Goal: Information Seeking & Learning: Learn about a topic

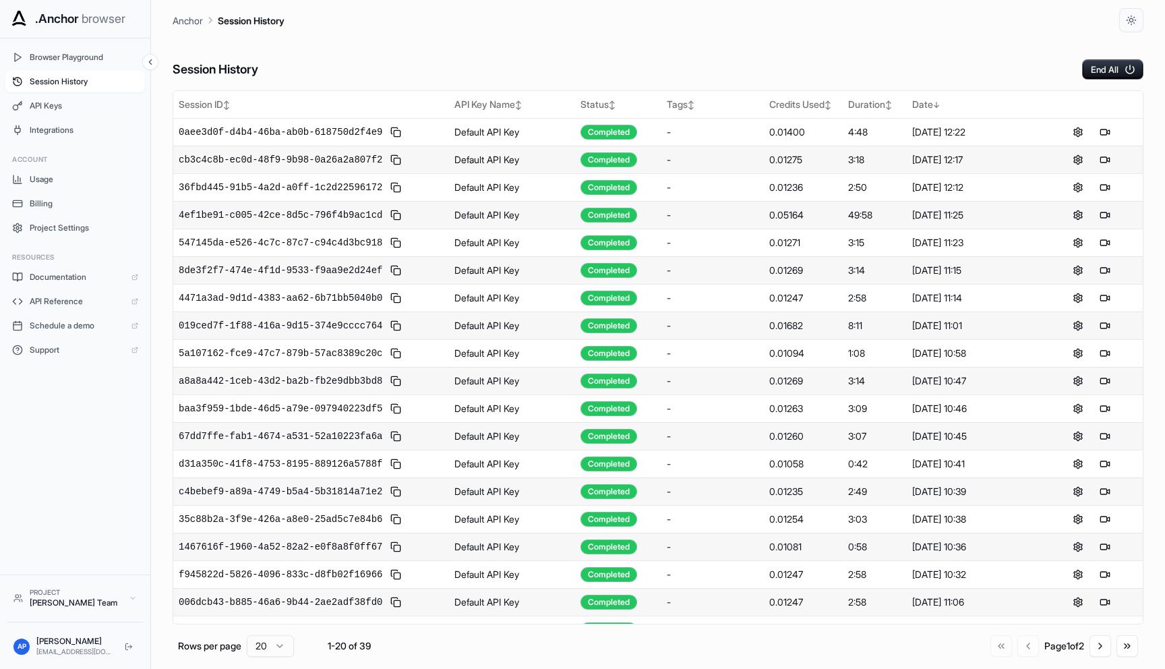
click at [1102, 69] on button "End All" at bounding box center [1112, 69] width 61 height 20
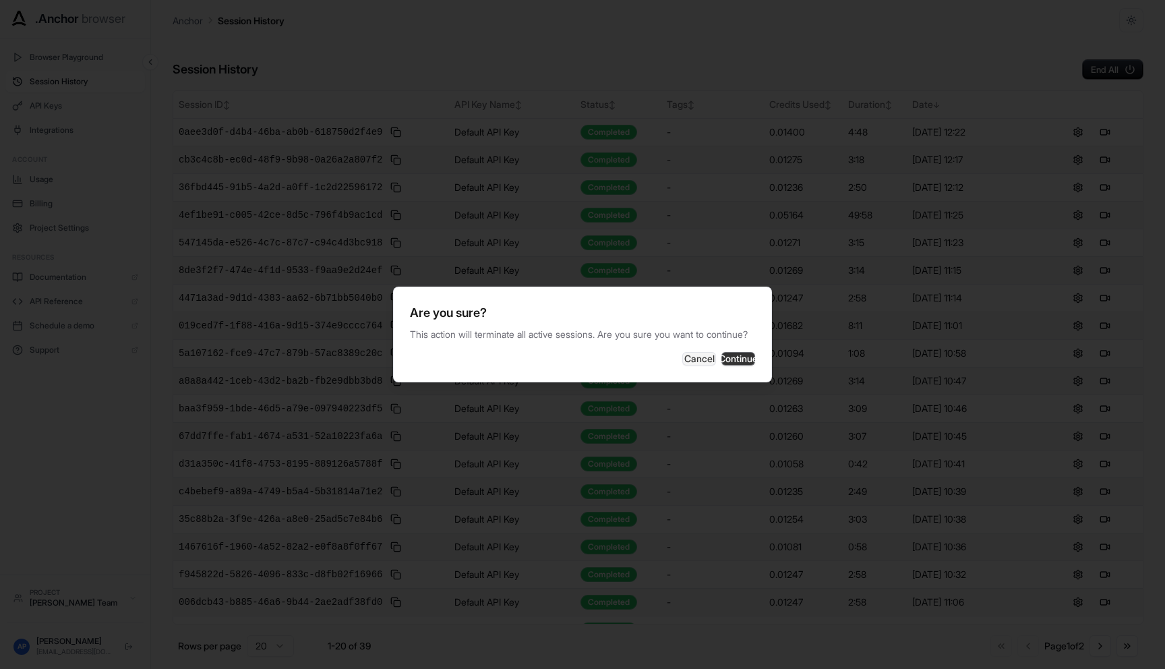
click at [741, 365] on button "Continue" at bounding box center [738, 358] width 34 height 13
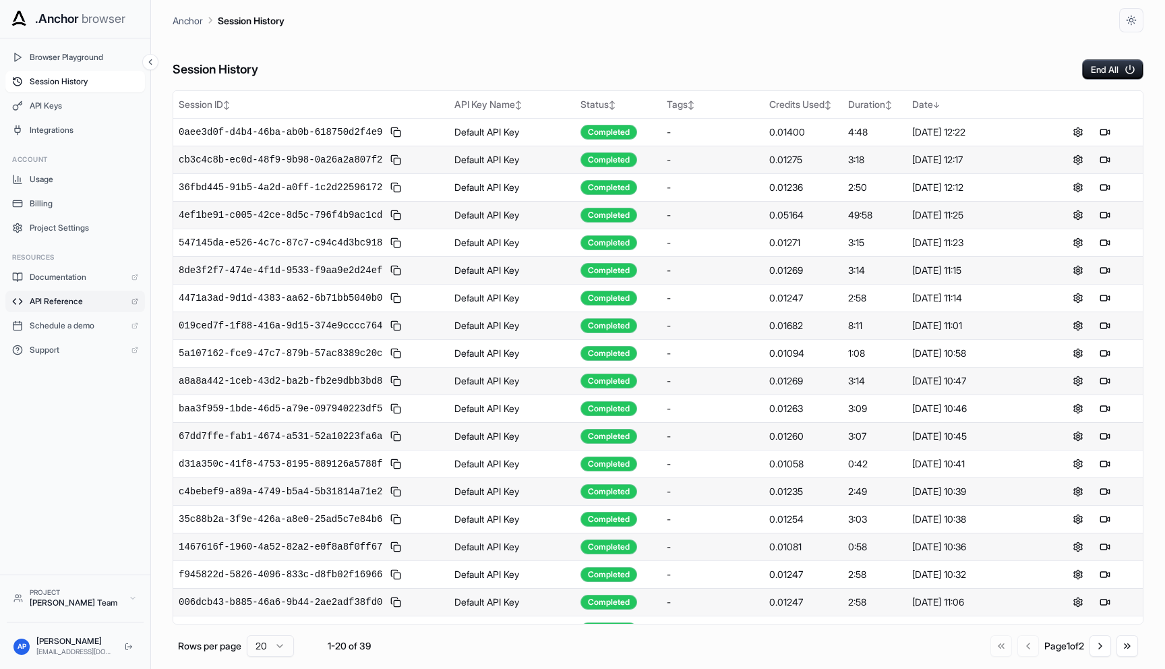
click at [80, 307] on link "API Reference" at bounding box center [75, 302] width 140 height 22
